Goal: Task Accomplishment & Management: Use online tool/utility

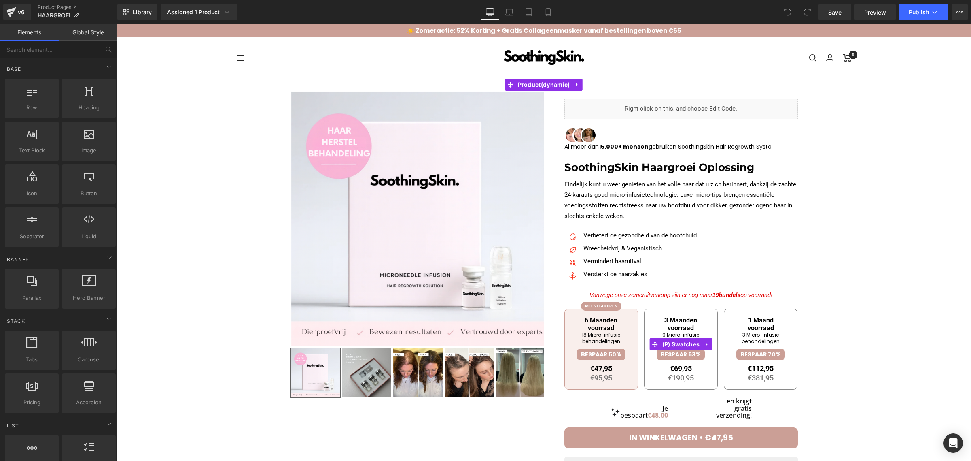
scroll to position [51, 0]
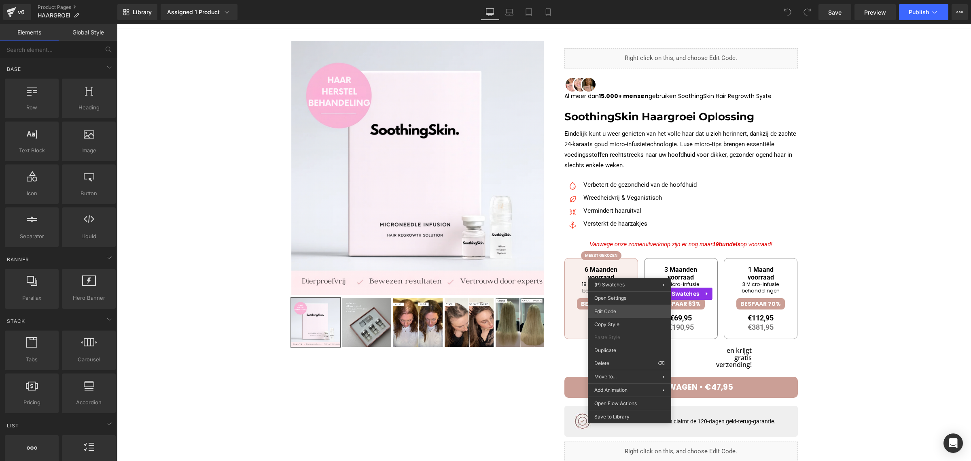
click at [619, 0] on div "You are previewing how the will restyle your page. You can not edit Elements in…" at bounding box center [485, 0] width 971 height 0
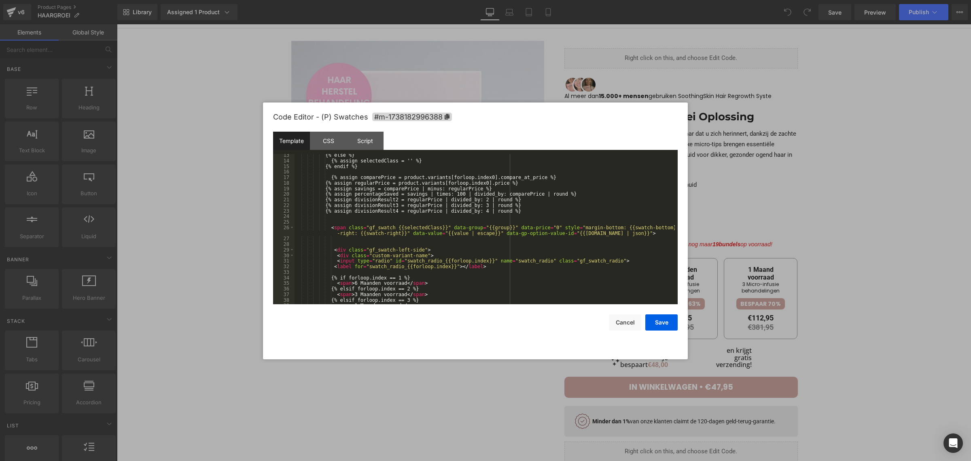
scroll to position [120, 0]
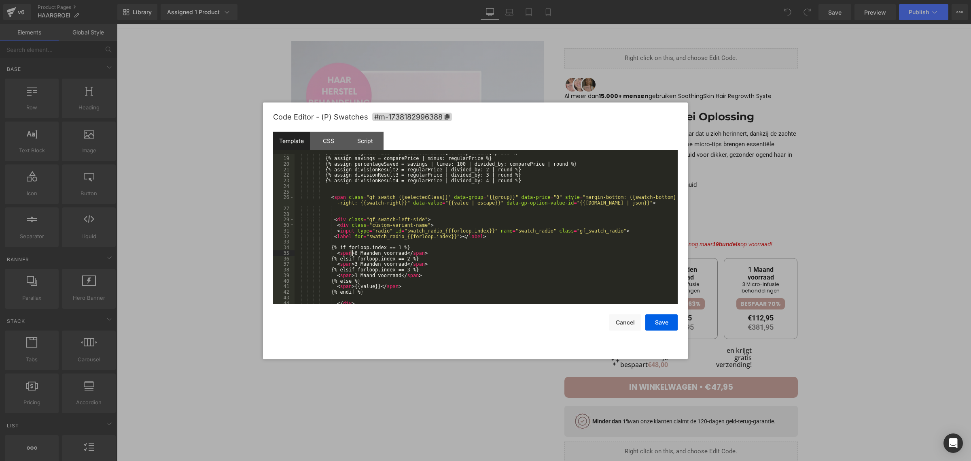
click at [352, 252] on div "{% assign regularPrice = product.variants[forloop.index0].price %} {% assign sa…" at bounding box center [485, 230] width 380 height 161
click at [351, 266] on div "{% assign regularPrice = product.variants[forloop.index0].price %} {% assign sa…" at bounding box center [485, 230] width 380 height 161
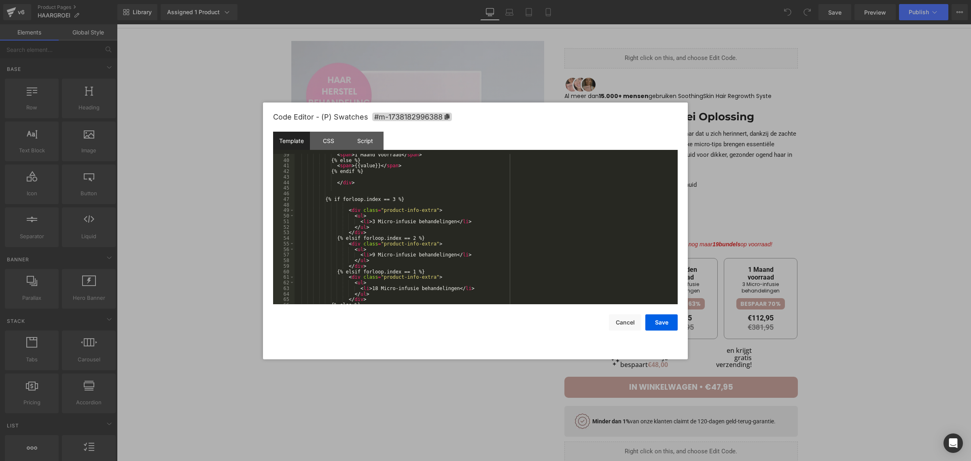
scroll to position [241, 0]
click at [656, 323] on button "Save" at bounding box center [662, 322] width 32 height 16
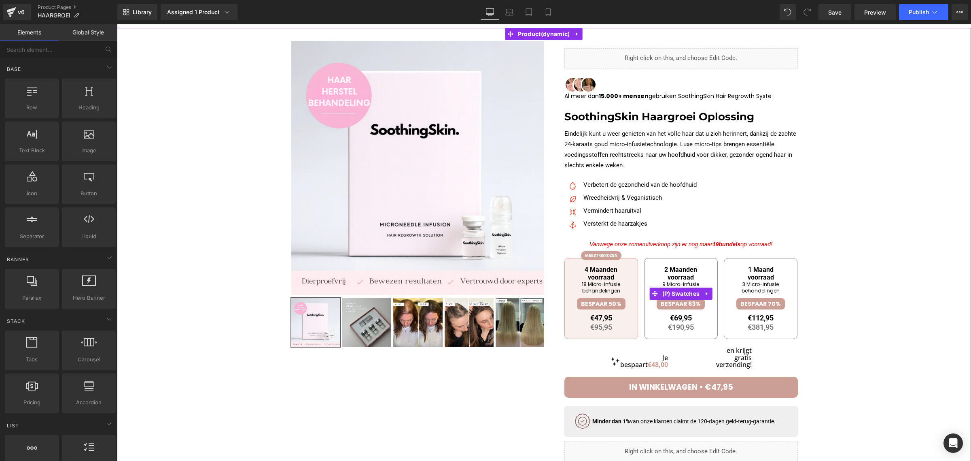
drag, startPoint x: 607, startPoint y: 274, endPoint x: 610, endPoint y: 278, distance: 4.9
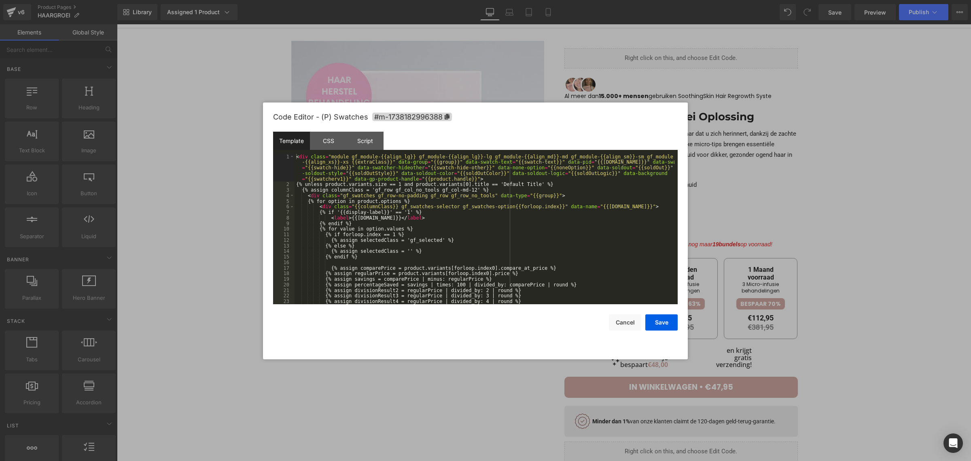
click at [599, 0] on div "You are previewing how the will restyle your page. You can not edit Elements in…" at bounding box center [485, 0] width 971 height 0
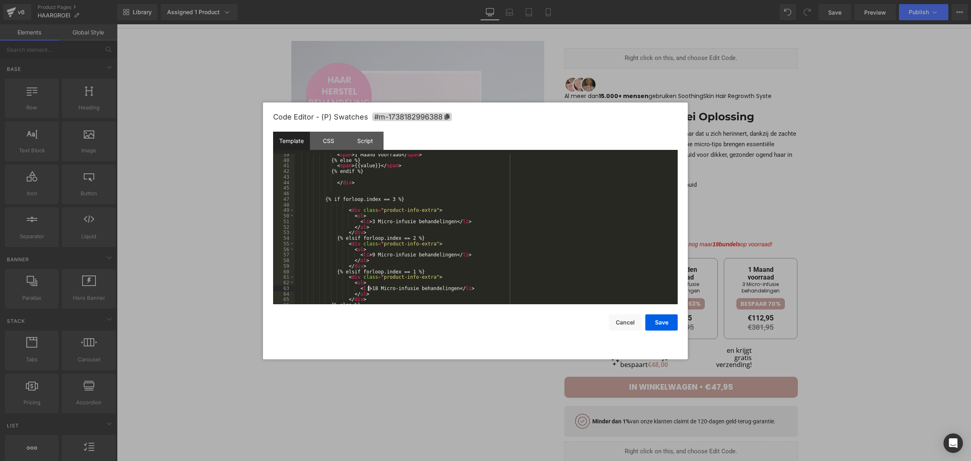
click at [369, 287] on div "< span > 1 Maand voorraad </ span > {% else %} < span > {{value}} </ span > {% …" at bounding box center [485, 232] width 380 height 161
click at [365, 254] on div "< span > 1 Maand voorraad </ span > {% else %} < span > {{value}} </ span > {% …" at bounding box center [485, 232] width 380 height 161
click at [368, 223] on div "< span > 1 Maand voorraad </ span > {% else %} < span > {{value}} </ span > {% …" at bounding box center [485, 232] width 380 height 161
click at [653, 322] on button "Save" at bounding box center [662, 322] width 32 height 16
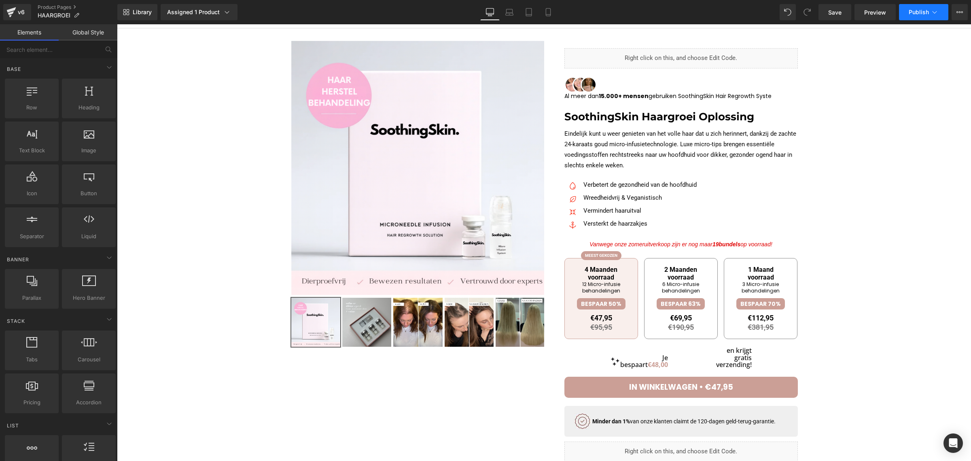
click at [920, 11] on span "Publish" at bounding box center [919, 12] width 20 height 6
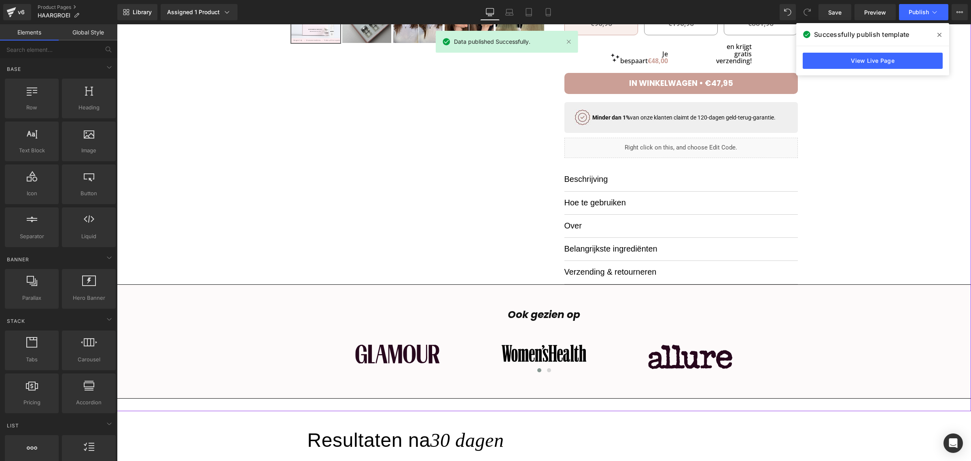
scroll to position [152, 0]
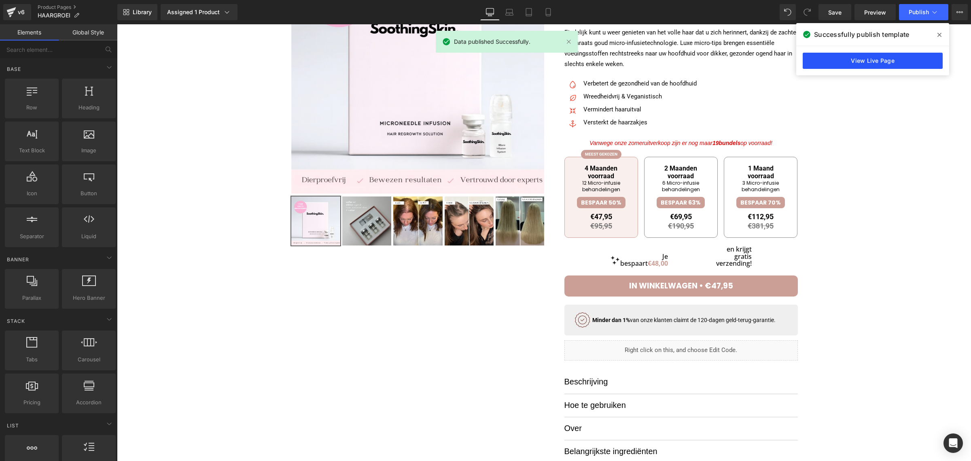
click at [0, 0] on link "View Live Page" at bounding box center [0, 0] width 0 height 0
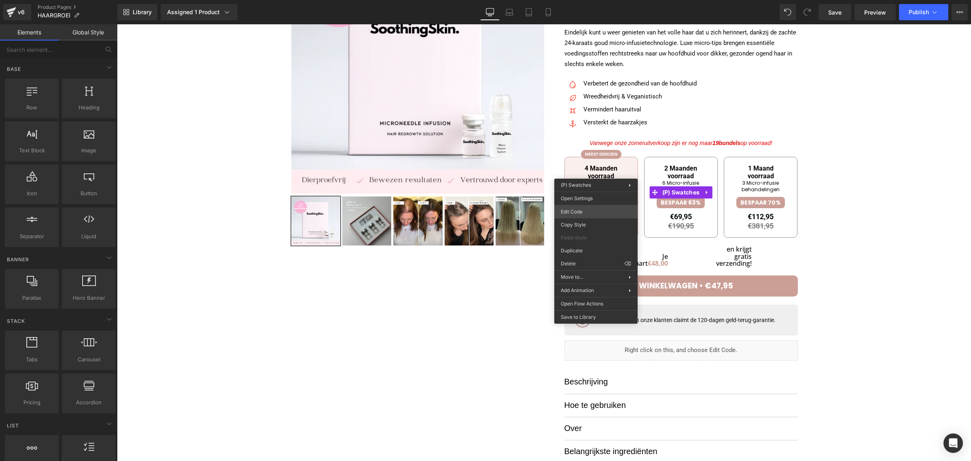
click at [577, 0] on div "You are previewing how the will restyle your page. You can not edit Elements in…" at bounding box center [485, 0] width 971 height 0
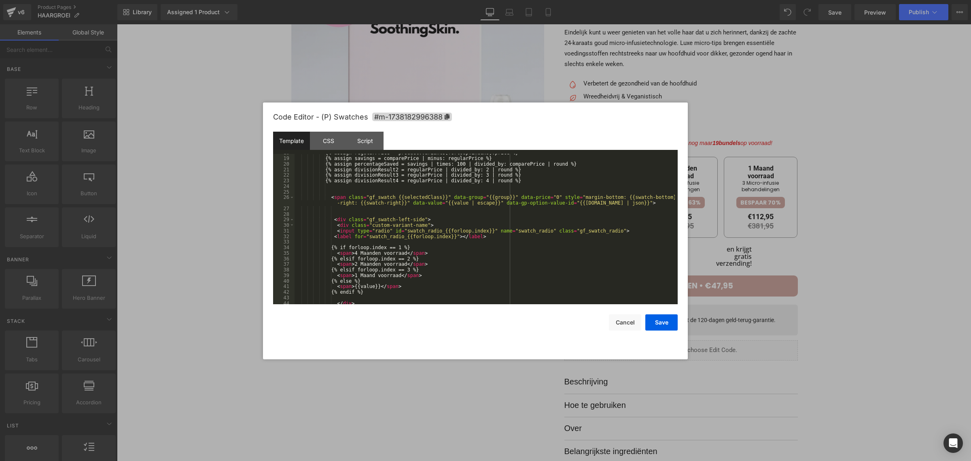
scroll to position [120, 0]
click at [0, 0] on div "{% assign regularPrice = product.variants[forloop.index0].price %} {% assign sa…" at bounding box center [0, 0] width 0 height 0
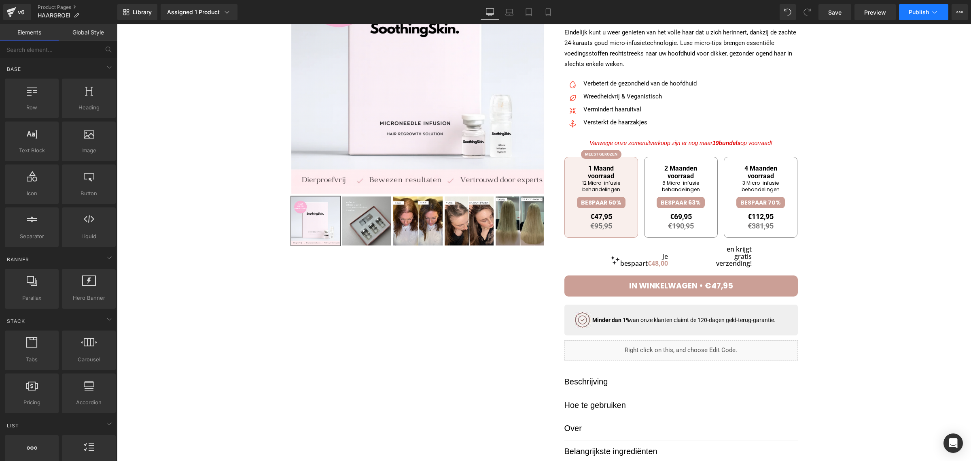
click at [917, 9] on span "Publish" at bounding box center [919, 12] width 20 height 6
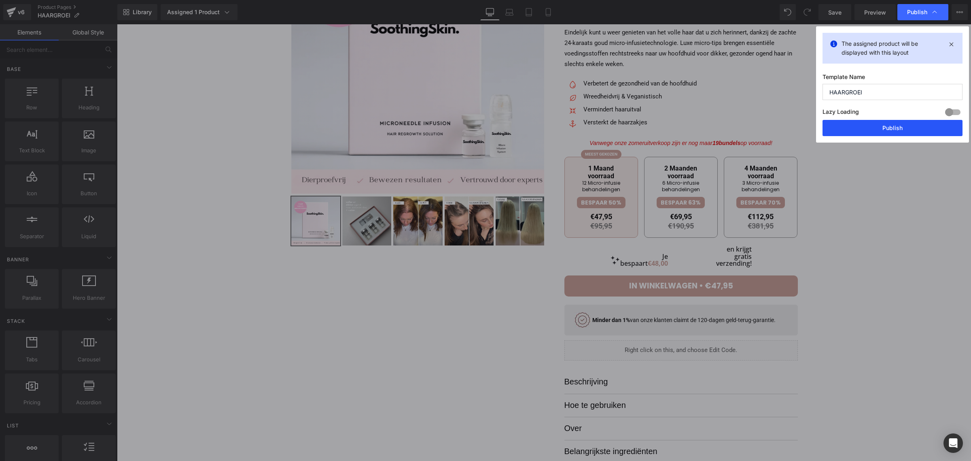
drag, startPoint x: 860, startPoint y: 133, endPoint x: 743, endPoint y: 108, distance: 119.9
click at [860, 133] on button "Publish" at bounding box center [893, 128] width 140 height 16
